Goal: Check status: Check status

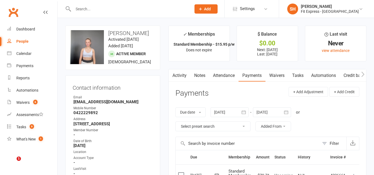
click at [95, 10] on input "text" at bounding box center [130, 9] width 116 height 8
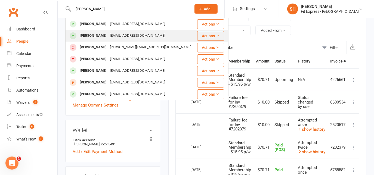
scroll to position [92, 0]
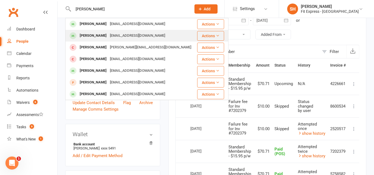
type input "[PERSON_NAME]"
click at [111, 38] on div "[EMAIL_ADDRESS][DOMAIN_NAME]" at bounding box center [137, 36] width 59 height 8
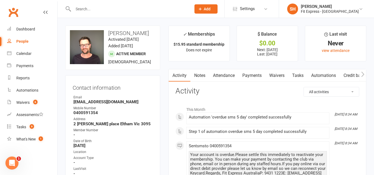
click at [251, 75] on link "Payments" at bounding box center [252, 75] width 27 height 13
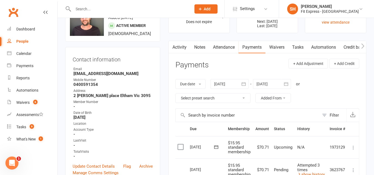
scroll to position [28, 0]
click at [247, 87] on icon "button" at bounding box center [243, 84] width 5 height 5
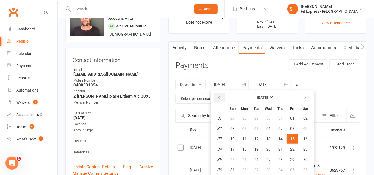
click at [219, 96] on icon "button" at bounding box center [219, 98] width 4 height 4
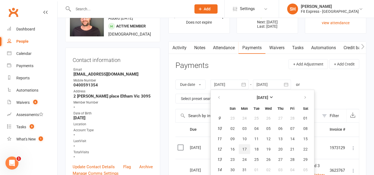
click at [239, 146] on button "17" at bounding box center [244, 150] width 11 height 10
type input "17 Mar 2025"
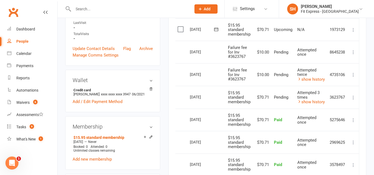
scroll to position [110, 0]
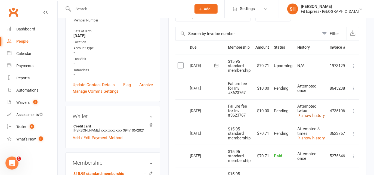
click at [316, 114] on link "show history" at bounding box center [310, 115] width 27 height 5
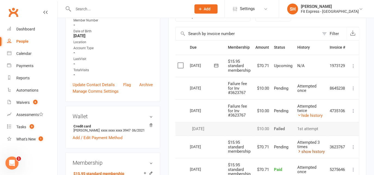
click at [319, 150] on link "show history" at bounding box center [310, 151] width 27 height 5
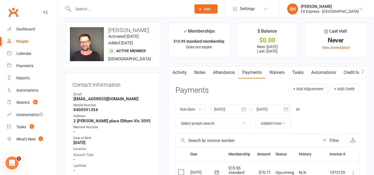
scroll to position [0, 0]
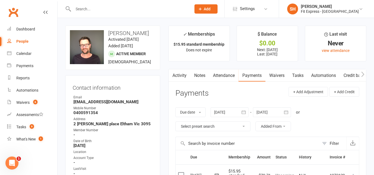
click at [144, 33] on h3 "Dean Costantin" at bounding box center [113, 33] width 86 height 6
drag, startPoint x: 108, startPoint y: 32, endPoint x: 152, endPoint y: 33, distance: 43.3
click at [152, 33] on h3 "Dean Costantin" at bounding box center [113, 33] width 86 height 6
copy h3 "Dean Costantin"
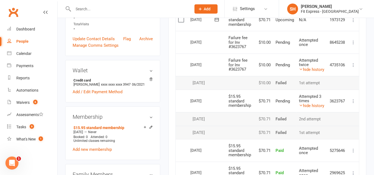
scroll to position [159, 0]
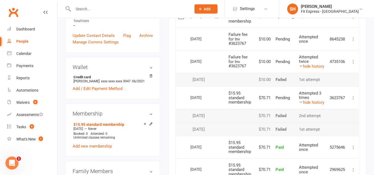
click at [354, 99] on icon at bounding box center [353, 97] width 5 height 5
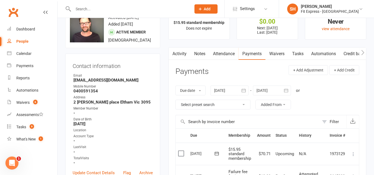
scroll to position [0, 0]
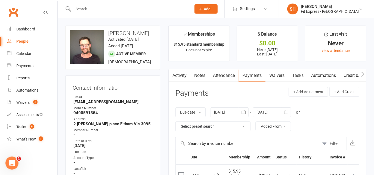
click at [10, 8] on link "Clubworx" at bounding box center [14, 12] width 14 height 14
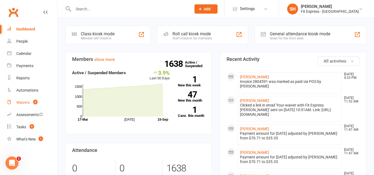
click at [30, 105] on link "Waivers 6" at bounding box center [32, 103] width 50 height 12
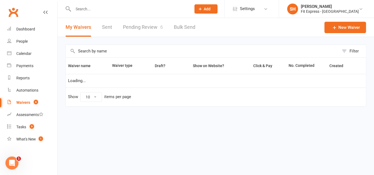
click at [149, 27] on link "Pending Review 6" at bounding box center [143, 27] width 40 height 19
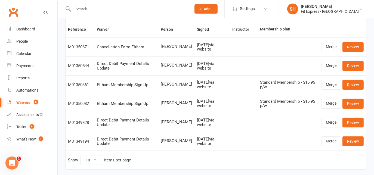
scroll to position [36, 0]
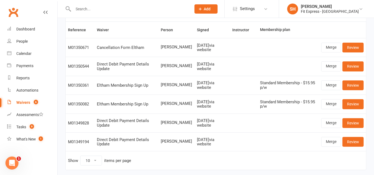
click at [97, 7] on input "text" at bounding box center [130, 9] width 116 height 8
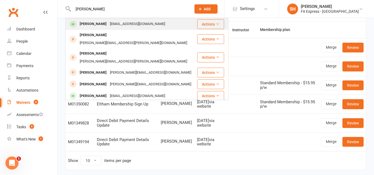
type input "[PERSON_NAME]"
click at [103, 27] on div "[PERSON_NAME]" at bounding box center [93, 24] width 30 height 8
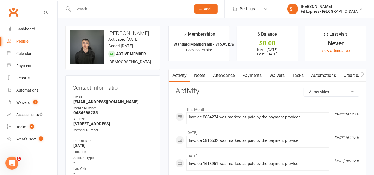
click at [248, 75] on link "Payments" at bounding box center [252, 75] width 27 height 13
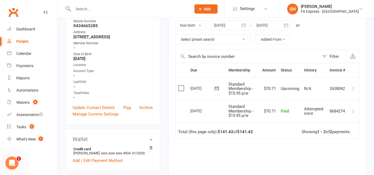
scroll to position [74, 0]
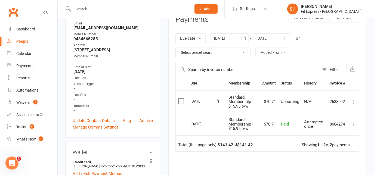
click at [89, 11] on input "text" at bounding box center [130, 9] width 116 height 8
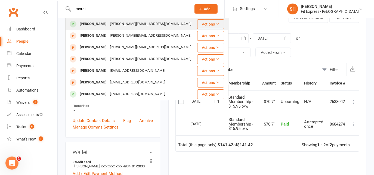
type input "morai"
click at [102, 23] on div "[PERSON_NAME]" at bounding box center [93, 24] width 30 height 8
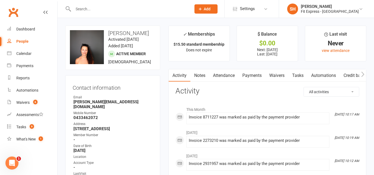
click at [205, 73] on link "Notes" at bounding box center [200, 75] width 19 height 13
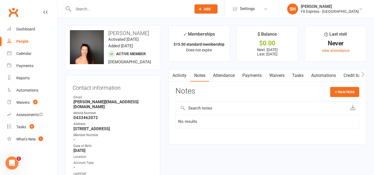
click at [255, 73] on link "Payments" at bounding box center [252, 75] width 27 height 13
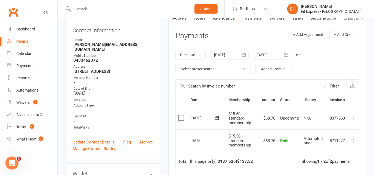
scroll to position [57, 0]
click at [243, 54] on icon "button" at bounding box center [243, 55] width 5 height 5
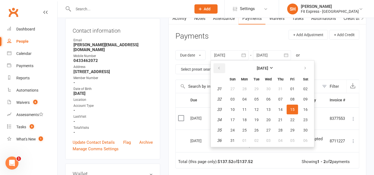
click at [219, 64] on button "button" at bounding box center [220, 68] width 12 height 10
click at [231, 101] on button "06" at bounding box center [232, 99] width 11 height 10
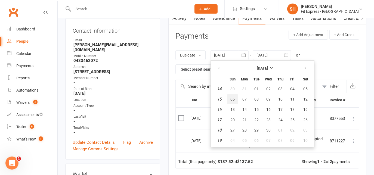
type input "[DATE]"
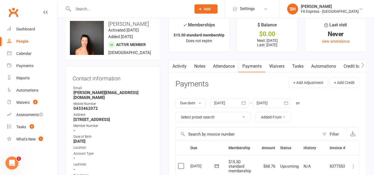
scroll to position [0, 0]
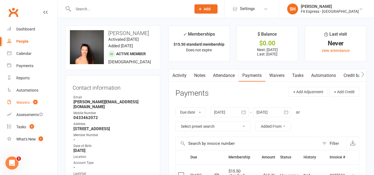
click at [26, 98] on link "Waivers 6" at bounding box center [32, 103] width 50 height 12
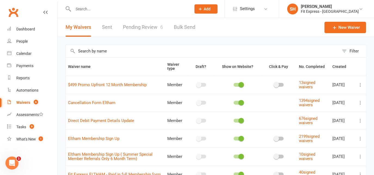
click at [133, 27] on link "Pending Review 6" at bounding box center [143, 27] width 40 height 19
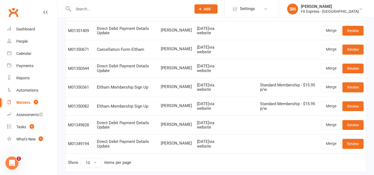
scroll to position [48, 0]
